Goal: Task Accomplishment & Management: Manage account settings

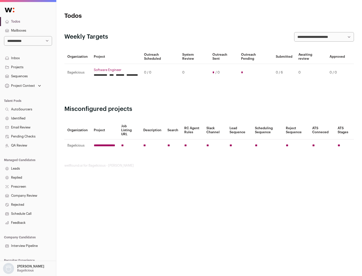
click at [28, 67] on link "Projects" at bounding box center [28, 67] width 56 height 9
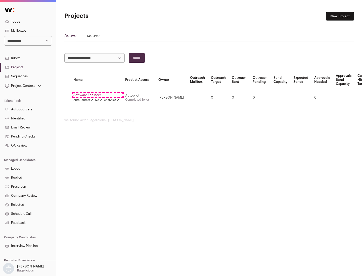
click at [98, 95] on link "Software Engineer" at bounding box center [96, 95] width 46 height 4
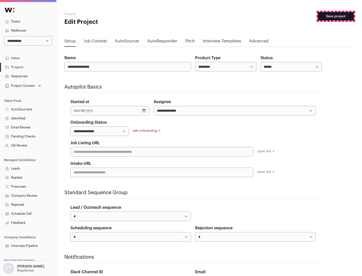
click at [335, 16] on button "Save project" at bounding box center [335, 16] width 36 height 9
